Goal: Subscribe to service/newsletter

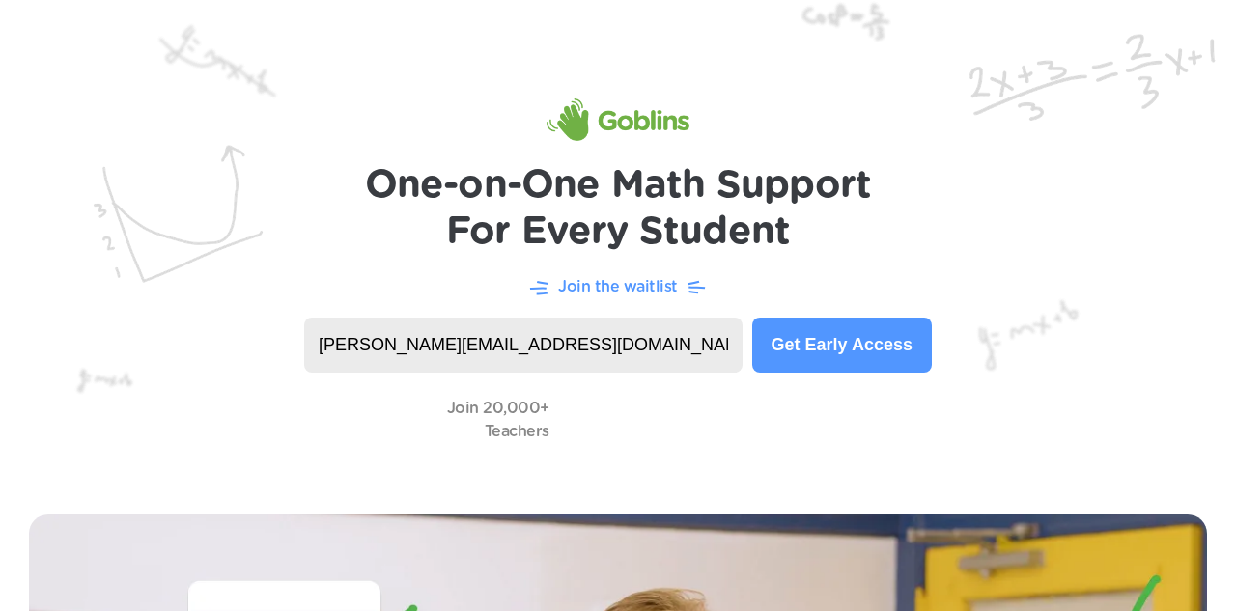
type input "[PERSON_NAME][EMAIL_ADDRESS][DOMAIN_NAME]"
